Goal: Task Accomplishment & Management: Manage account settings

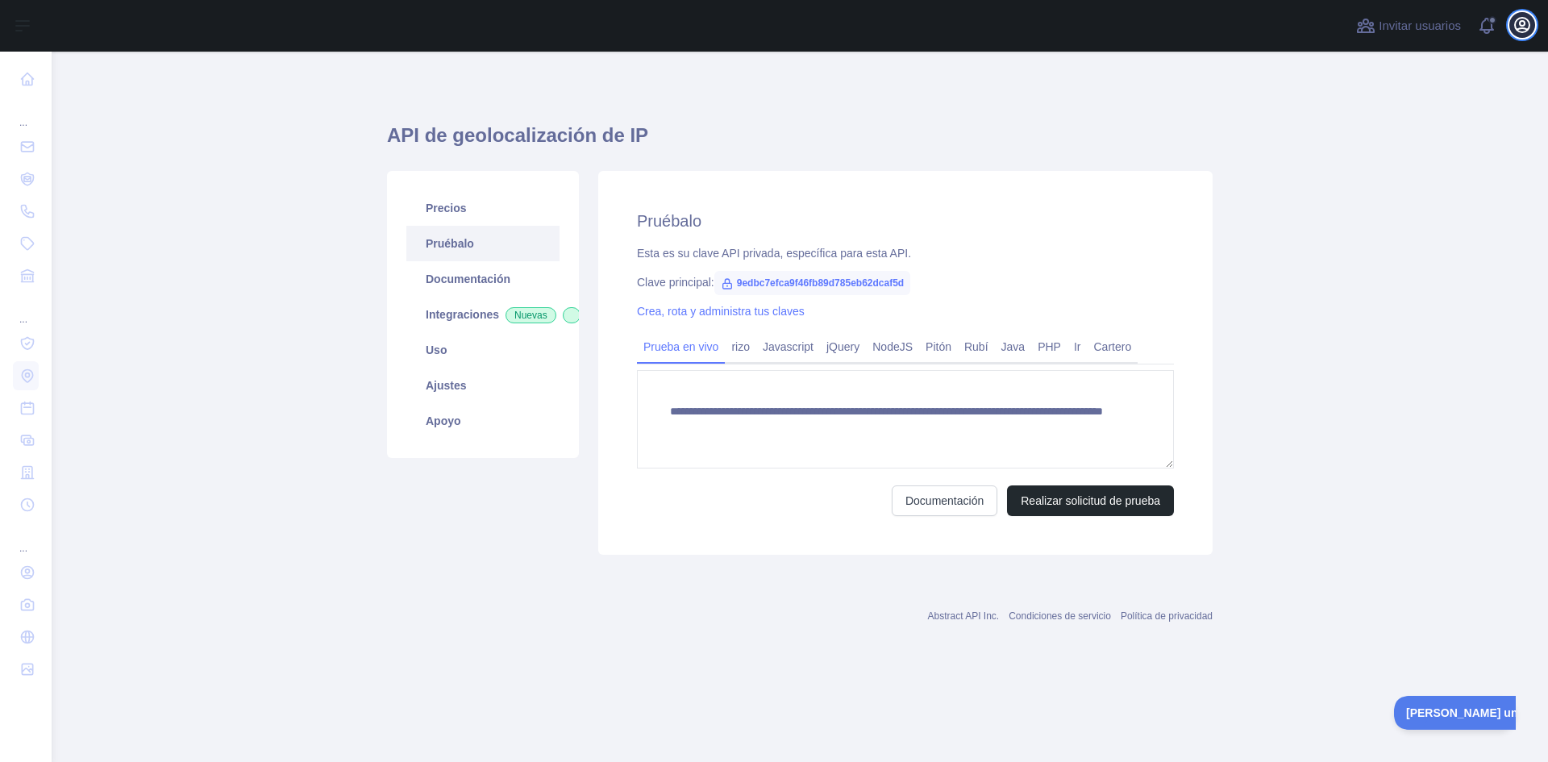
click at [1518, 20] on icon "button" at bounding box center [1522, 24] width 19 height 19
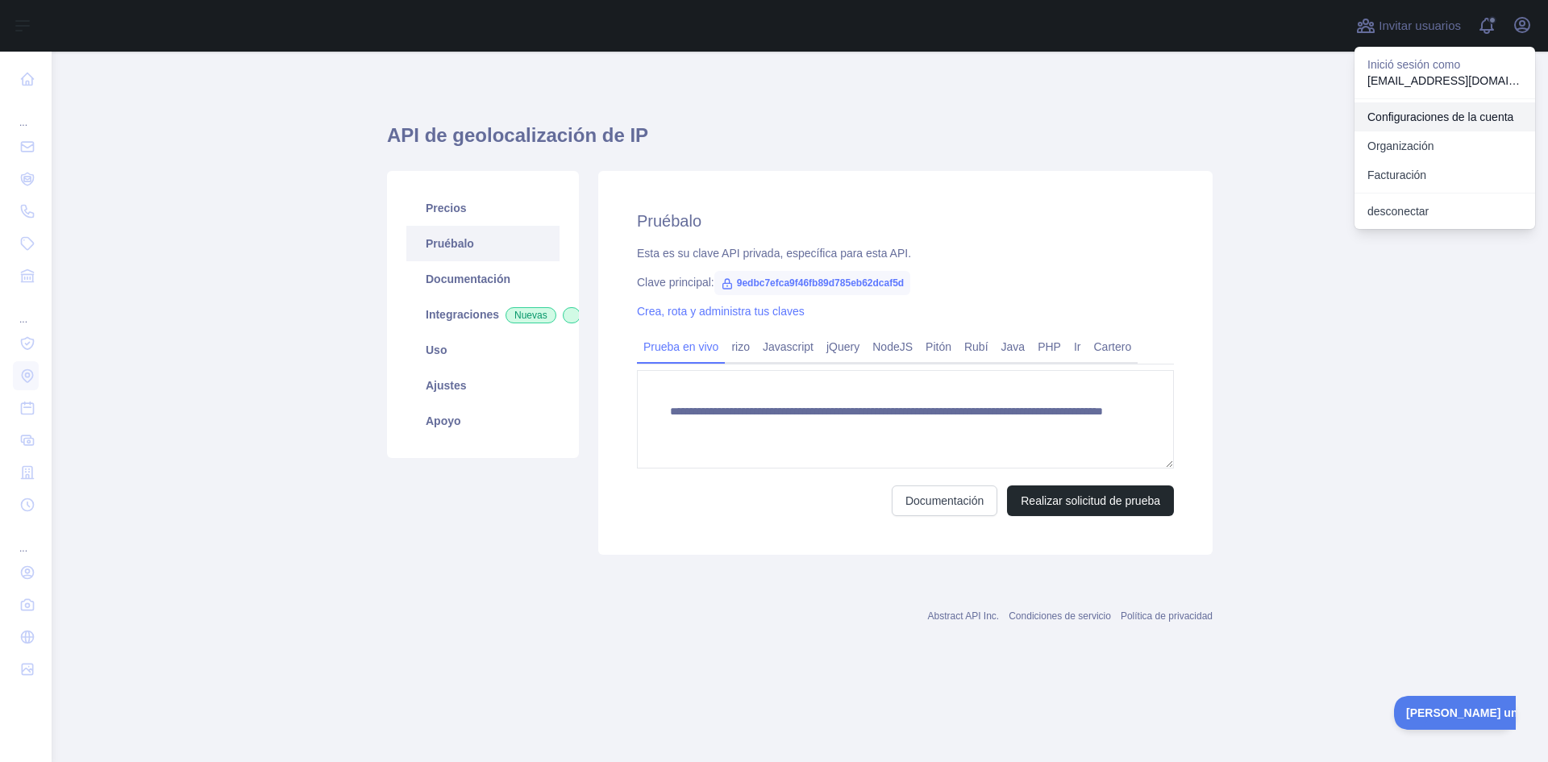
click at [1407, 112] on font "Configuraciones de la cuenta" at bounding box center [1440, 116] width 146 height 13
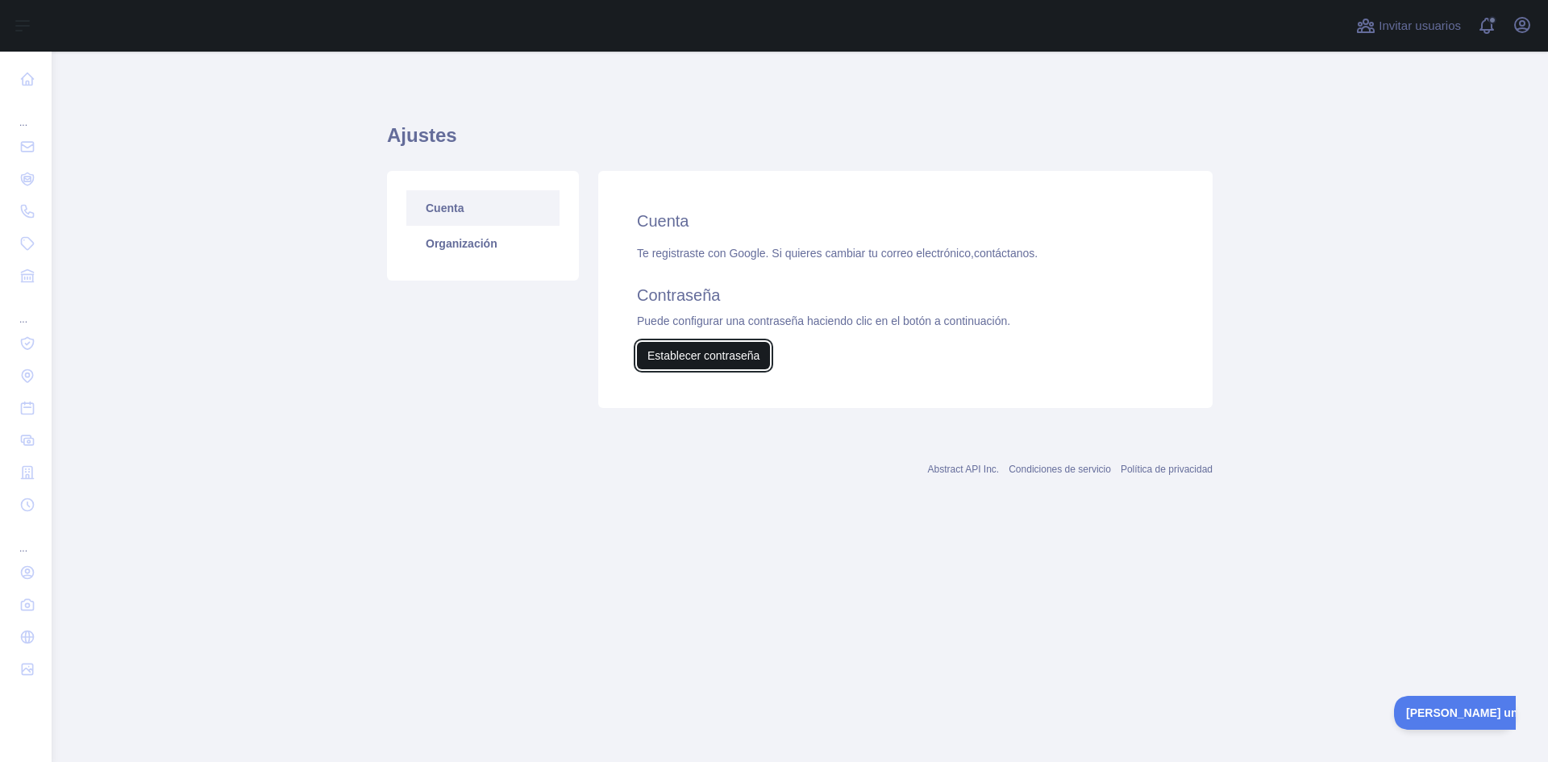
click at [664, 353] on font "Establecer contraseña" at bounding box center [703, 355] width 112 height 13
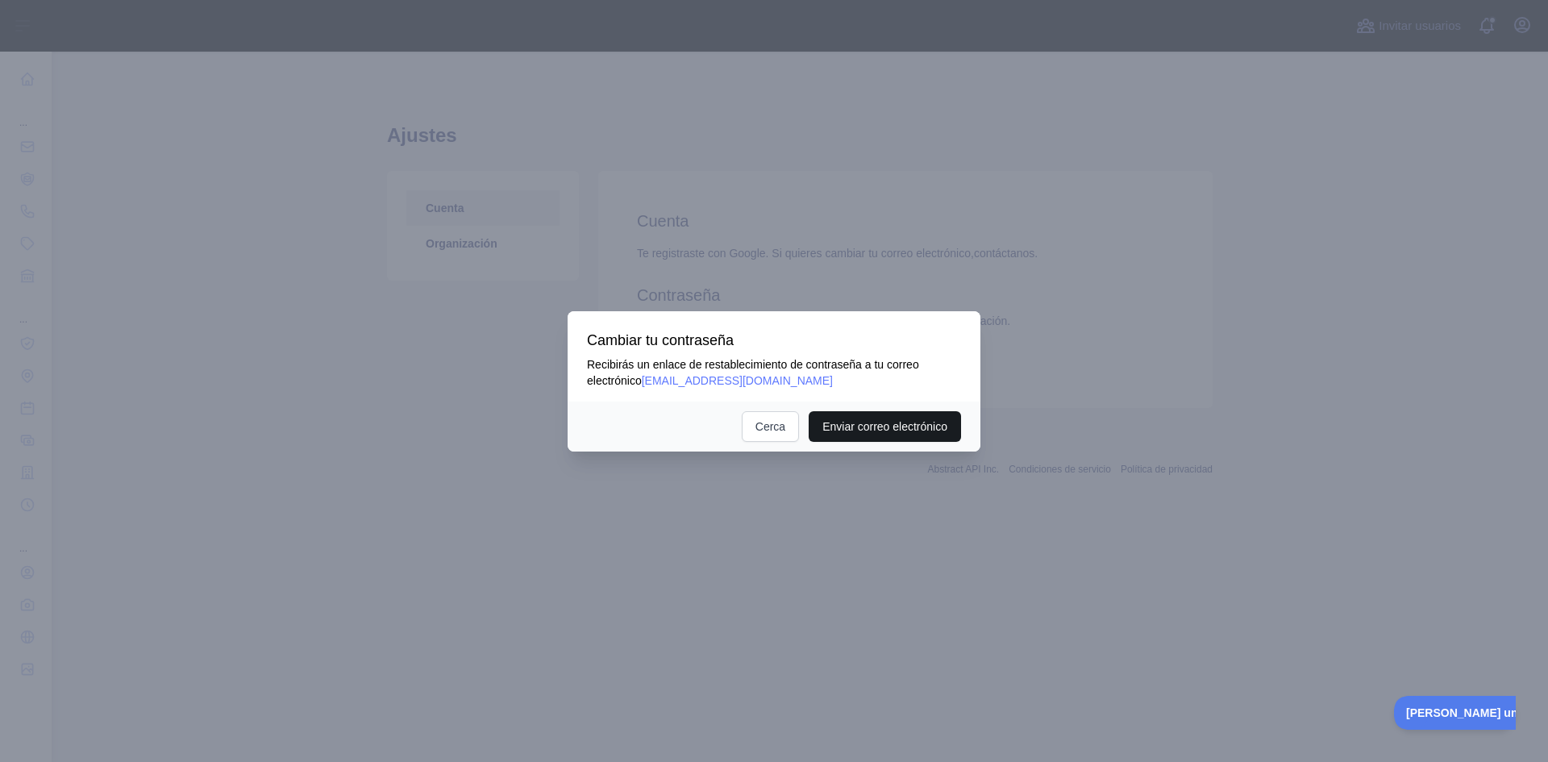
click at [835, 422] on font "Enviar correo electrónico" at bounding box center [884, 426] width 125 height 13
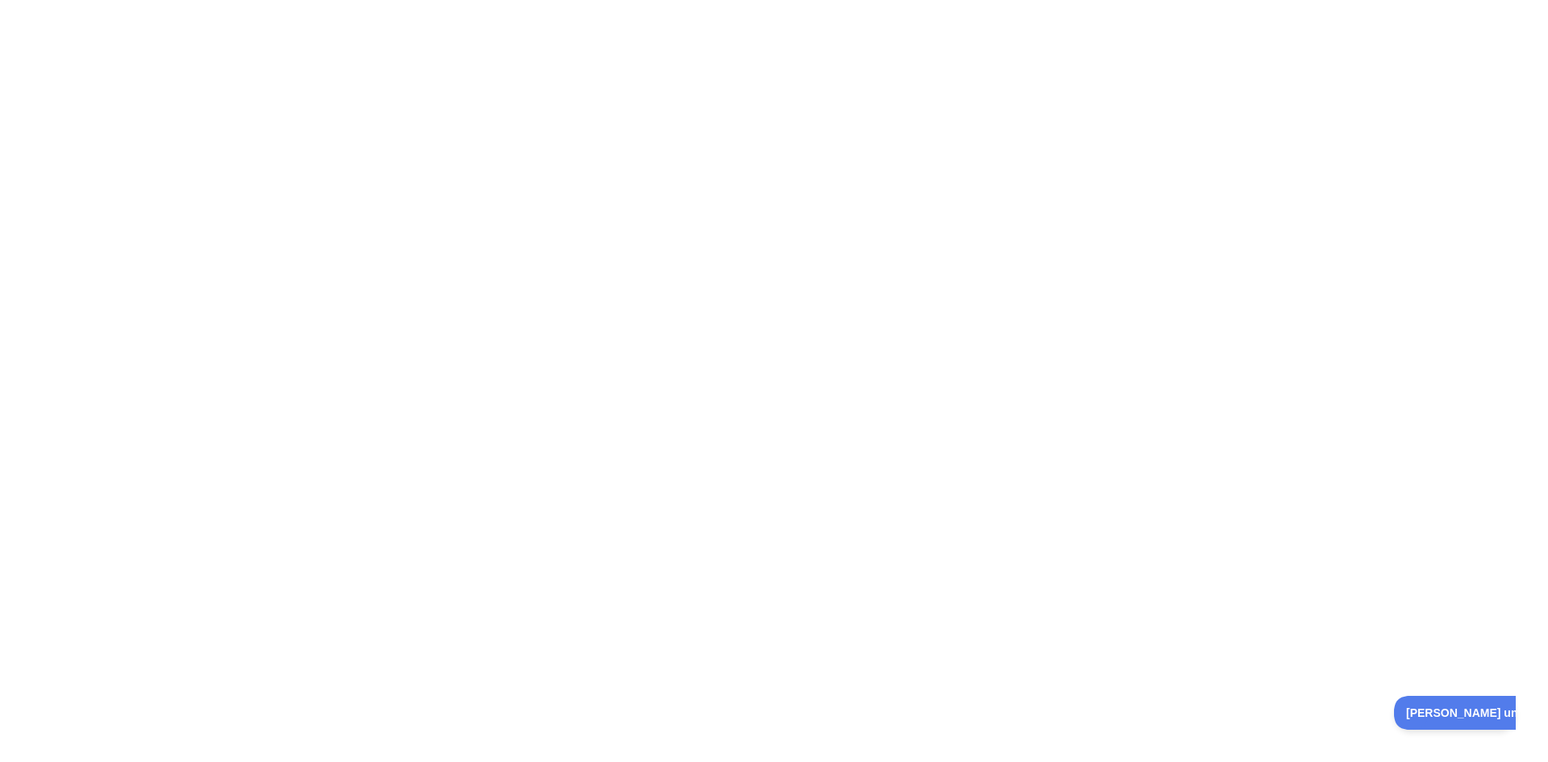
click at [657, 354] on div at bounding box center [774, 381] width 1548 height 762
click at [657, 352] on div at bounding box center [774, 381] width 1548 height 762
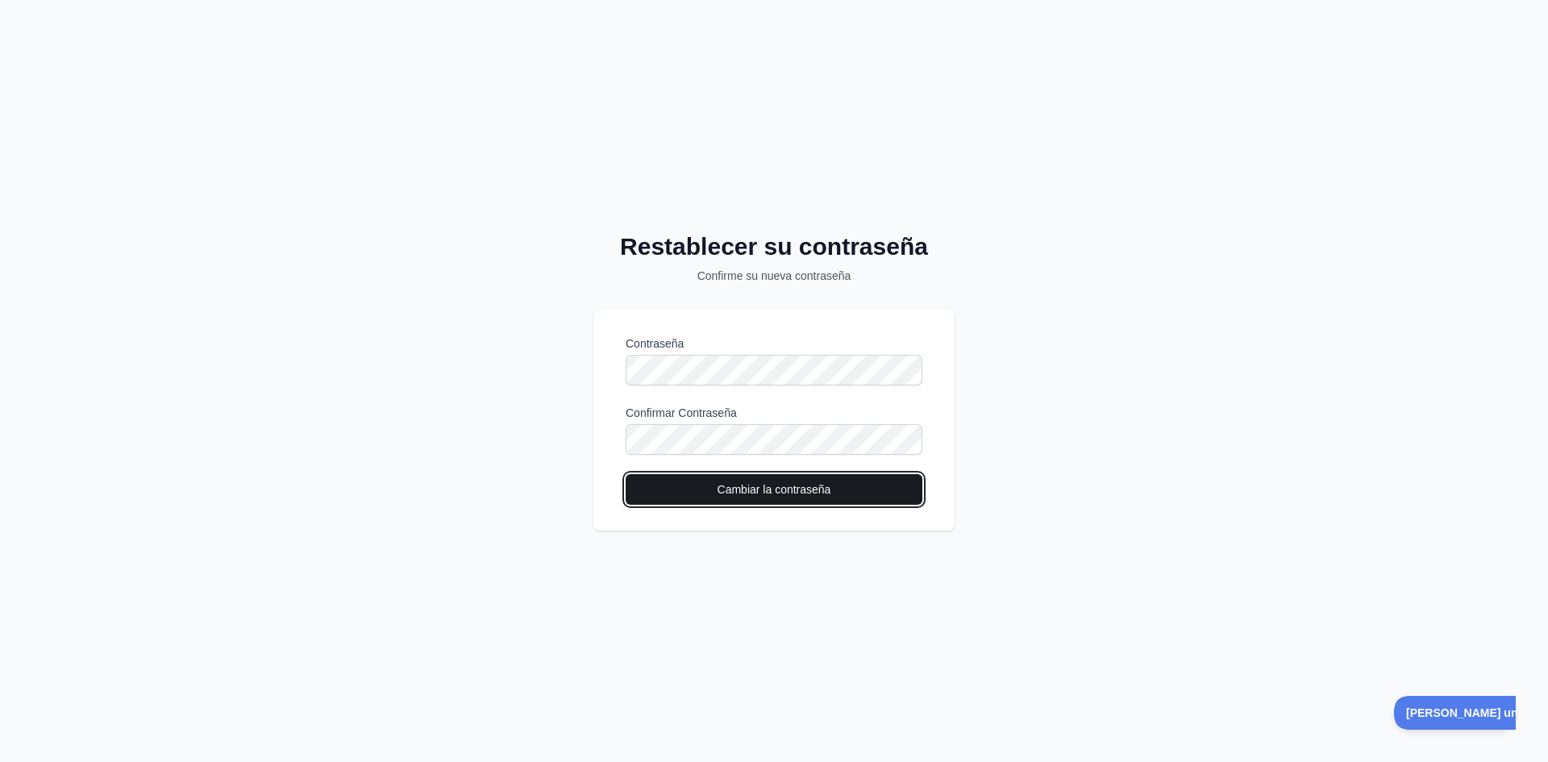
click at [776, 492] on font "Cambiar la contraseña" at bounding box center [775, 489] width 114 height 13
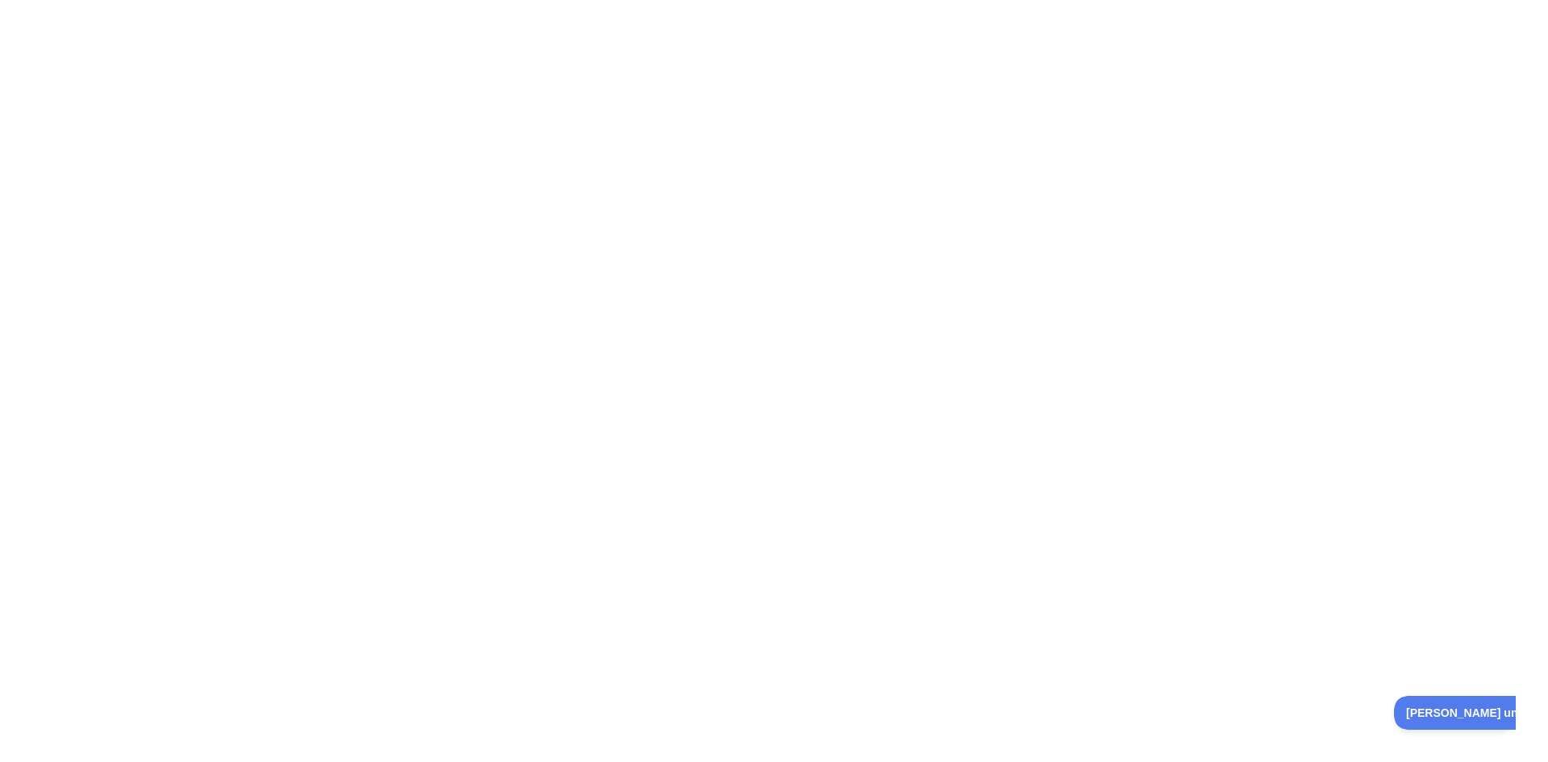
click at [1225, 210] on div at bounding box center [774, 381] width 1548 height 762
